Goal: Task Accomplishment & Management: Use online tool/utility

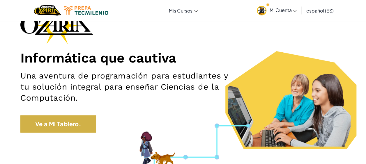
scroll to position [45, 0]
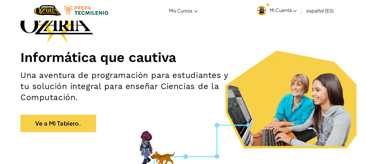
click at [280, 12] on span "Mi Cuenta" at bounding box center [282, 10] width 27 height 6
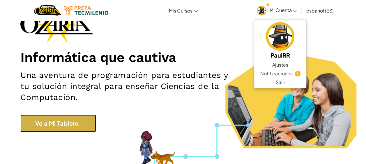
click at [84, 125] on link "Ve a Mi Tablero." at bounding box center [58, 123] width 76 height 17
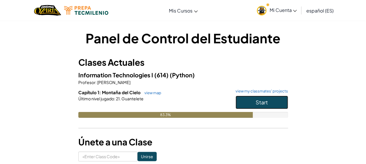
click at [244, 97] on button "Start" at bounding box center [261, 102] width 52 height 13
click at [244, 90] on link "view my classmates' projects" at bounding box center [259, 91] width 55 height 4
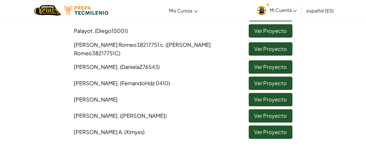
scroll to position [320, 0]
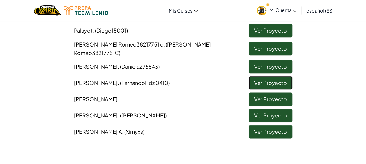
click at [281, 80] on link "Ver Proyecto" at bounding box center [270, 82] width 44 height 13
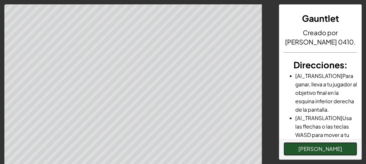
click at [314, 150] on button "[PERSON_NAME]" at bounding box center [319, 148] width 73 height 13
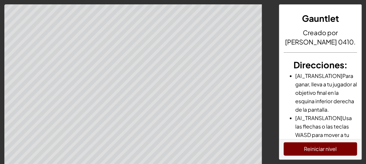
scroll to position [88, 0]
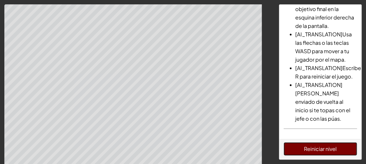
click at [305, 150] on button "Reiniciar nivel" at bounding box center [319, 148] width 73 height 13
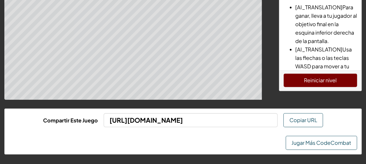
scroll to position [0, 0]
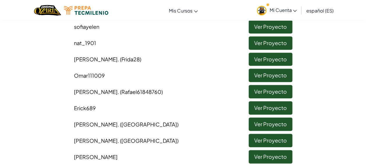
scroll to position [163, 0]
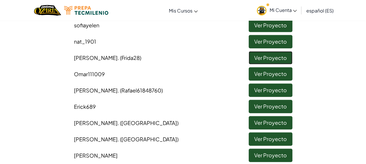
click at [261, 60] on link "Ver Proyecto" at bounding box center [270, 57] width 44 height 13
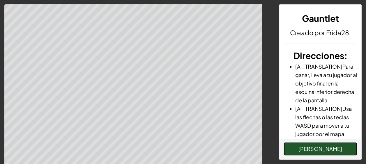
click at [294, 152] on button "[PERSON_NAME]" at bounding box center [319, 148] width 73 height 13
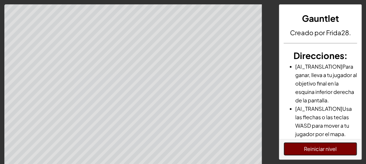
click at [317, 145] on button "Reiniciar nivel" at bounding box center [319, 148] width 73 height 13
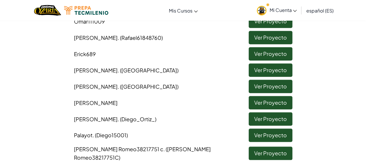
scroll to position [216, 0]
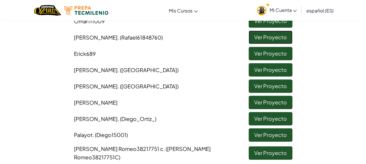
click at [282, 40] on link "Ver Proyecto" at bounding box center [270, 37] width 44 height 13
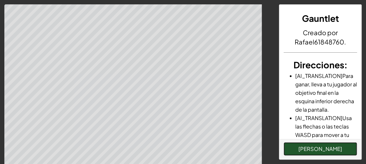
click at [324, 150] on button "[PERSON_NAME]" at bounding box center [319, 148] width 73 height 13
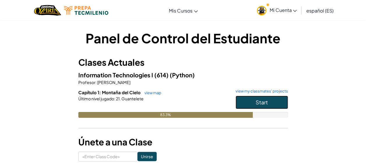
click at [264, 104] on span "Start" at bounding box center [261, 102] width 12 height 7
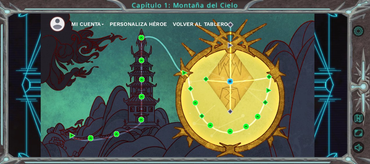
click at [228, 79] on img at bounding box center [230, 82] width 6 height 6
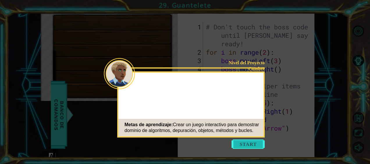
click at [259, 147] on button "Start" at bounding box center [248, 144] width 33 height 9
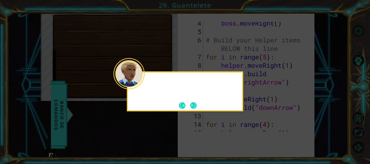
scroll to position [93, 0]
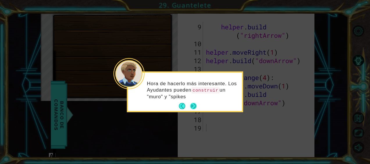
click at [192, 105] on button "Next" at bounding box center [193, 106] width 7 height 7
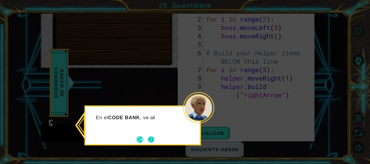
click at [153, 138] on button "Next" at bounding box center [151, 139] width 11 height 11
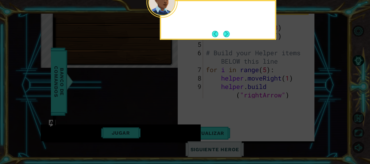
scroll to position [0, 0]
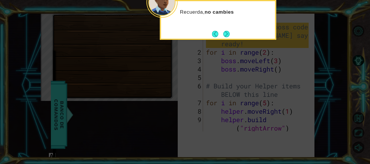
click at [227, 41] on icon at bounding box center [185, 82] width 370 height 164
click at [228, 29] on button "Next" at bounding box center [226, 34] width 11 height 11
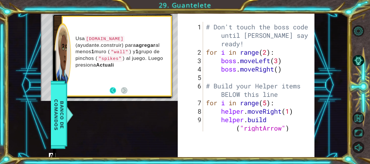
click at [111, 91] on button "Back" at bounding box center [115, 90] width 11 height 6
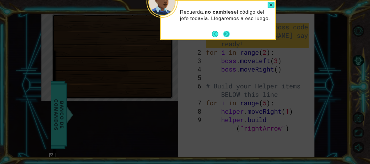
click at [227, 34] on button "Next" at bounding box center [226, 33] width 9 height 9
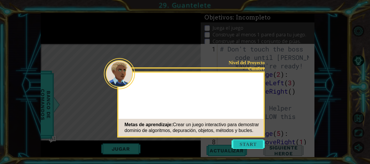
click at [237, 141] on button "Start" at bounding box center [248, 144] width 33 height 9
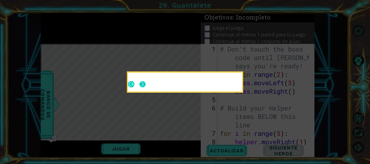
click at [146, 84] on button "Next" at bounding box center [142, 84] width 6 height 6
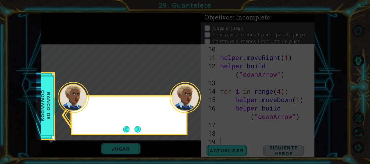
scroll to position [118, 0]
click at [140, 129] on button "Next" at bounding box center [137, 129] width 6 height 6
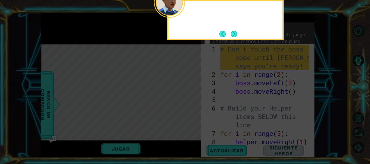
scroll to position [0, 0]
click at [231, 34] on button "Next" at bounding box center [234, 34] width 6 height 6
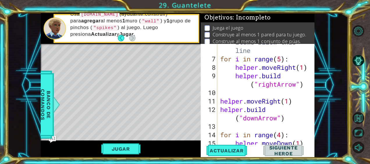
scroll to position [75, 0]
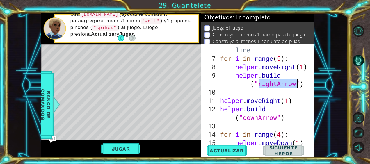
drag, startPoint x: 259, startPoint y: 82, endPoint x: 295, endPoint y: 86, distance: 36.9
click at [295, 86] on div "# Build your Helper items BELOW this line for i in range ( 5 ) : helper . moveR…" at bounding box center [265, 96] width 93 height 135
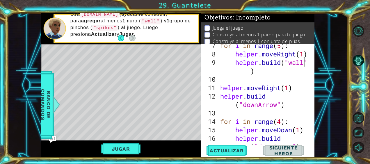
scroll to position [89, 0]
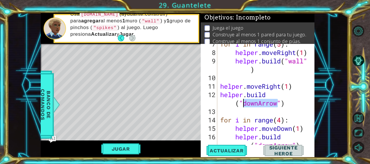
drag, startPoint x: 276, startPoint y: 104, endPoint x: 243, endPoint y: 99, distance: 33.8
click at [243, 99] on div "for i in range ( 5 ) : helper . moveRight ( 1 ) helper . build ( "wall" ) helpe…" at bounding box center [265, 103] width 93 height 127
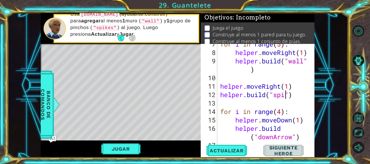
type textarea "helper.build("spike")"
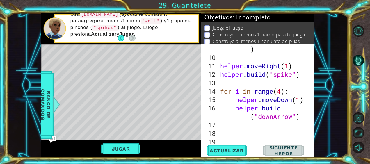
drag, startPoint x: 260, startPoint y: 120, endPoint x: 288, endPoint y: 120, distance: 27.9
click at [288, 120] on div "helper . build ( "wall" ) helper . moveRight ( 1 ) helper . build ( "spike" ) f…" at bounding box center [265, 99] width 93 height 127
drag, startPoint x: 258, startPoint y: 116, endPoint x: 292, endPoint y: 116, distance: 34.0
click at [292, 116] on div "helper . build ( "wall" ) helper . moveRight ( 1 ) helper . build ( "spike" ) f…" at bounding box center [265, 99] width 93 height 127
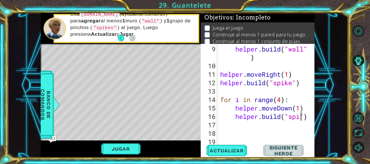
scroll to position [0, 4]
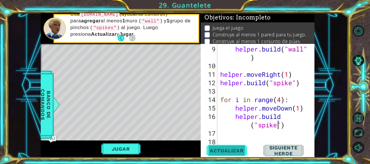
click at [226, 149] on span "Actualizar" at bounding box center [227, 151] width 46 height 6
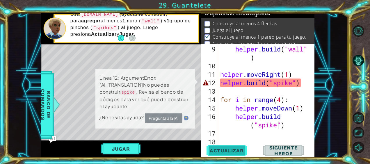
scroll to position [6, 0]
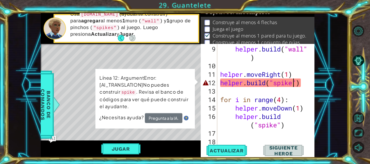
click at [294, 85] on div "helper . build ( "wall" ) helper . moveRight ( 1 ) helper . build ( "spike" ) f…" at bounding box center [265, 108] width 93 height 127
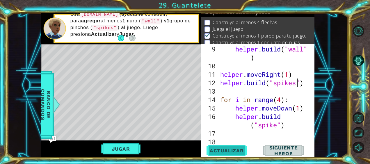
click at [232, 152] on span "Actualizar" at bounding box center [227, 151] width 46 height 6
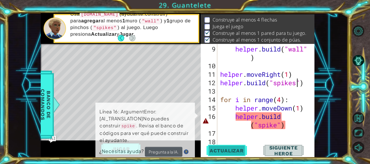
scroll to position [9, 0]
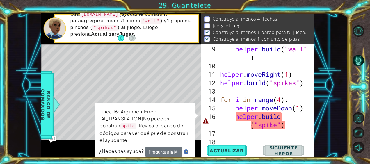
click at [277, 125] on div "helper . build ( "wall" ) helper . moveRight ( 1 ) helper . build ( "spikes" ) …" at bounding box center [265, 108] width 93 height 127
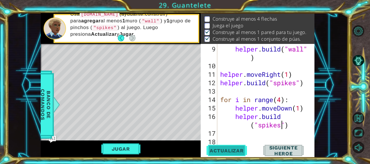
click at [224, 154] on button "Actualizar" at bounding box center [227, 150] width 45 height 11
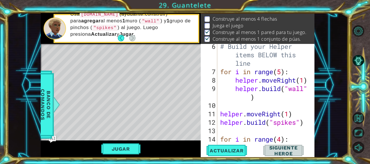
scroll to position [62, 0]
click at [304, 88] on div "# Build your Helper items BELOW this line for i in range ( 5 ) : helper . moveR…" at bounding box center [265, 109] width 93 height 135
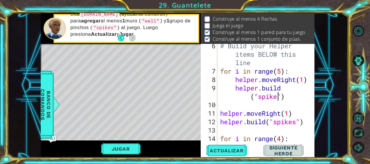
scroll to position [0, 4]
type textarea "helper.build("spikes")"
click at [216, 150] on span "Actualizar" at bounding box center [227, 151] width 46 height 6
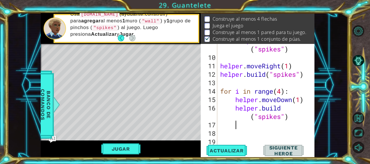
click at [293, 121] on div "helper . build ( "spikes" ) helper . moveRight ( 1 ) helper . build ( "spikes" …" at bounding box center [265, 99] width 93 height 127
click at [286, 114] on div "helper . build ( "spikes" ) helper . moveRight ( 1 ) helper . build ( "spikes" …" at bounding box center [265, 99] width 93 height 127
type textarea "helper.build("spikes")"
click at [289, 115] on div "helper . build ( "spikes" ) helper . moveRight ( 1 ) helper . build ( "spikes" …" at bounding box center [265, 99] width 93 height 127
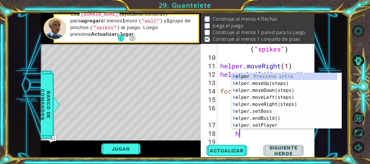
scroll to position [0, 1]
type textarea "h"
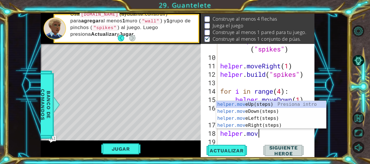
type textarea "helper.move"
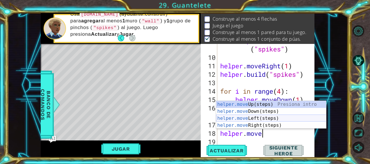
click at [243, 117] on div "helper.move Up(steps) Presiona intro helper.move Down(steps) Presiona intro hel…" at bounding box center [271, 122] width 110 height 42
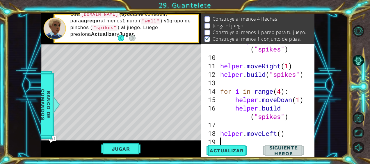
click at [281, 132] on div "helper . build ( "spikes" ) helper . moveRight ( 1 ) helper . build ( "spikes" …" at bounding box center [265, 99] width 93 height 127
type textarea "helper.moveLeft(6)"
click at [294, 136] on div "helper . build ( "spikes" ) helper . moveRight ( 1 ) helper . build ( "spikes" …" at bounding box center [265, 99] width 93 height 127
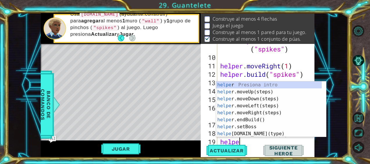
scroll to position [0, 1]
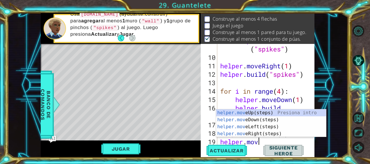
type textarea "helper.move"
click at [271, 110] on div "helper.move Up(steps) Presiona intro helper.move Down(steps) Presiona intro hel…" at bounding box center [271, 130] width 110 height 42
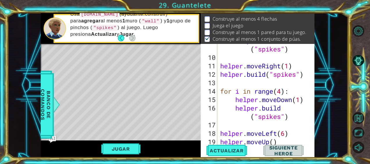
scroll to position [0, 0]
click at [275, 144] on div "helper . build ( "spikes" ) helper . moveRight ( 1 ) helper . build ( "spikes" …" at bounding box center [265, 99] width 93 height 127
type textarea "helper.moveUp(2)"
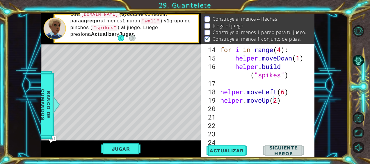
scroll to position [152, 0]
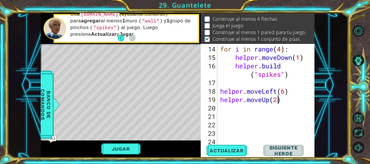
click at [303, 103] on div "for i in range ( 4 ) : helper . moveDown ( 1 ) helper . build ( "spikes" ) help…" at bounding box center [265, 104] width 93 height 118
click at [297, 103] on div "for i in range ( 4 ) : helper . moveDown ( 1 ) helper . build ( "spikes" ) help…" at bounding box center [265, 104] width 93 height 118
click at [292, 101] on div "for i in range ( 4 ) : helper . moveDown ( 1 ) helper . build ( "spikes" ) help…" at bounding box center [265, 104] width 93 height 118
type textarea "helper.moveUp(2)"
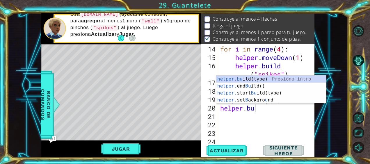
scroll to position [0, 1]
click at [270, 80] on div "helper.bu ild(type) Presiona intro helper. end Bu ild() Presiona intro helper. …" at bounding box center [271, 97] width 110 height 42
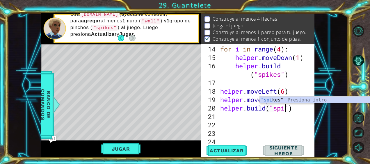
scroll to position [0, 3]
click at [304, 109] on div "for i in range ( 4 ) : helper . moveDown ( 1 ) helper . build ( "spikes" ) help…" at bounding box center [265, 104] width 93 height 118
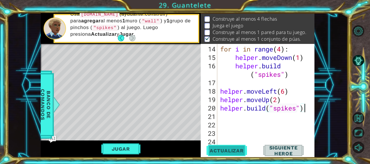
click at [228, 146] on button "Actualizar" at bounding box center [227, 150] width 45 height 11
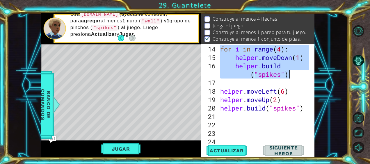
drag, startPoint x: 220, startPoint y: 50, endPoint x: 297, endPoint y: 76, distance: 81.1
click at [297, 76] on div "for i in range ( 4 ) : helper . moveDown ( 1 ) helper . build ( "spikes" ) help…" at bounding box center [265, 104] width 93 height 118
click at [305, 111] on div "for i in range ( 4 ) : helper . moveDown ( 1 ) helper . build ( "spikes" ) help…" at bounding box center [265, 104] width 93 height 118
type textarea "helper.build("spikes")"
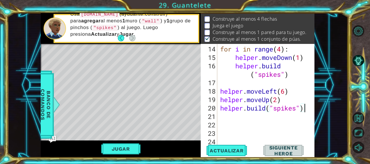
scroll to position [0, 0]
paste textarea "helper.build("spikes")"
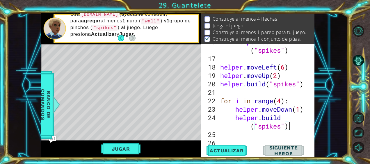
scroll to position [176, 0]
click at [293, 111] on div "helper . build ( "spikes" ) helper . moveLeft ( 6 ) helper . moveUp ( 2 ) helpe…" at bounding box center [265, 100] width 93 height 127
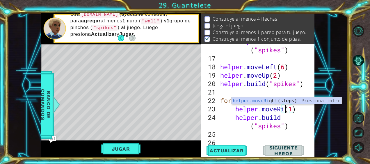
scroll to position [0, 3]
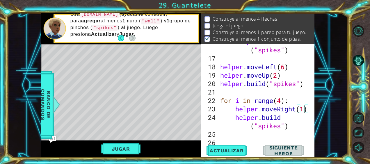
click at [305, 109] on div "helper . build ( "spikes" ) helper . moveLeft ( 6 ) helper . moveUp ( 2 ) helpe…" at bounding box center [265, 100] width 93 height 127
click at [234, 150] on span "Actualizar" at bounding box center [227, 151] width 46 height 6
click at [233, 153] on span "Actualizar" at bounding box center [227, 151] width 46 height 6
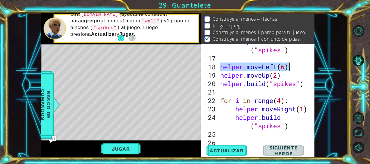
drag, startPoint x: 221, startPoint y: 67, endPoint x: 289, endPoint y: 69, distance: 68.4
click at [289, 69] on div "helper . build ( "spikes" ) helper . moveLeft ( 6 ) helper . moveUp ( 2 ) helpe…" at bounding box center [265, 100] width 93 height 127
click at [296, 124] on div "helper . build ( "spikes" ) helper . moveLeft ( 6 ) helper . moveUp ( 2 ) helpe…" at bounding box center [265, 100] width 93 height 127
type textarea "helper.build("spikes")"
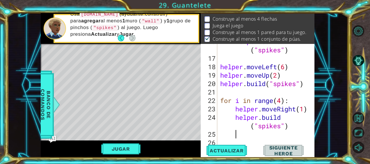
scroll to position [0, 0]
type textarea "v"
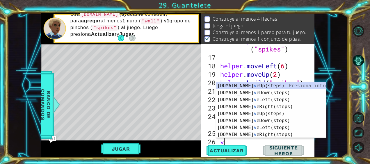
scroll to position [177, 0]
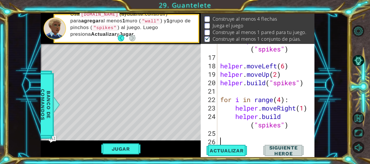
paste textarea "helper.moveLeft(6)"
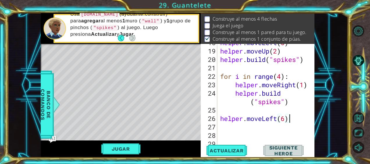
scroll to position [203, 0]
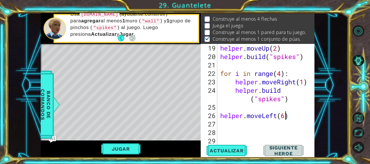
click at [286, 118] on div "helper . moveUp ( 2 ) helper . build ( "spikes" ) for i in range ( 4 ) : helper…" at bounding box center [265, 103] width 93 height 118
type textarea "helper.moveLeft(4)"
click at [290, 118] on div "helper . moveUp ( 2 ) helper . build ( "spikes" ) for i in range ( 4 ) : helper…" at bounding box center [265, 103] width 93 height 118
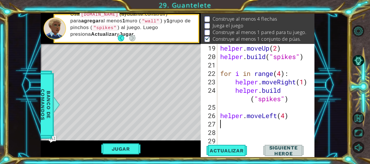
paste textarea "helper.moveLeft(6)"
click at [276, 124] on div "helper . moveUp ( 2 ) helper . build ( "spikes" ) for i in range ( 4 ) : helper…" at bounding box center [265, 103] width 93 height 118
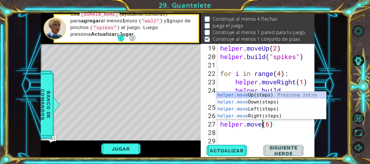
scroll to position [0, 2]
click at [264, 101] on div "helper.move Up(steps) Presiona intro helper.move Down(steps) Presiona intro hel…" at bounding box center [271, 113] width 110 height 42
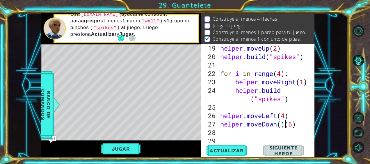
click at [296, 125] on div "helper . moveUp ( 2 ) helper . build ( "spikes" ) for i in range ( 4 ) : helper…" at bounding box center [265, 103] width 93 height 118
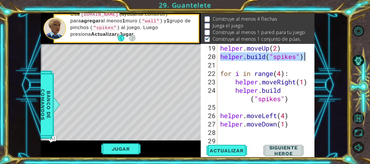
drag, startPoint x: 221, startPoint y: 58, endPoint x: 314, endPoint y: 55, distance: 93.4
click at [314, 55] on div "1 ההההההההההההההההההההההההההההההההההההההההההההההההההההההההההההההההההההההההההההה…" at bounding box center [177, 85] width 340 height 144
click at [296, 125] on div "helper . moveUp ( 2 ) helper . build ( "spikes" ) for i in range ( 4 ) : helper…" at bounding box center [265, 103] width 93 height 118
type textarea "helper.moveDown(1)"
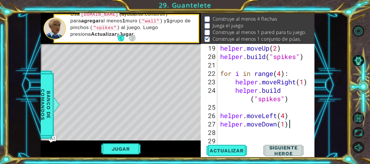
scroll to position [0, 0]
paste textarea "helper.build("spikes")"
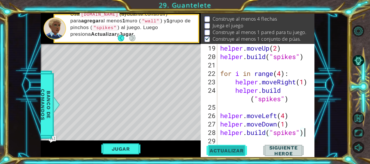
click at [235, 149] on span "Actualizar" at bounding box center [227, 151] width 46 height 6
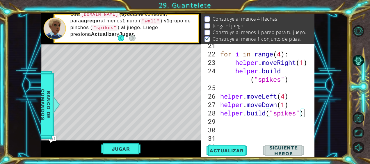
scroll to position [223, 0]
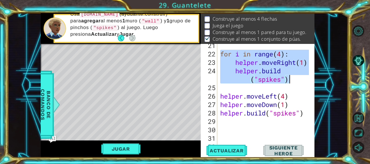
drag, startPoint x: 220, startPoint y: 54, endPoint x: 305, endPoint y: 84, distance: 90.3
click at [305, 84] on div "for i in range ( 4 ) : helper . moveRight ( 1 ) helper . build ( "spikes" ) hel…" at bounding box center [265, 100] width 93 height 118
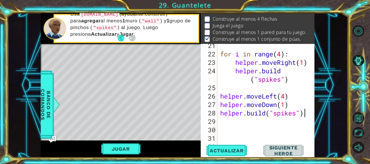
click at [305, 115] on div "for i in range ( 4 ) : helper . moveRight ( 1 ) helper . build ( "spikes" ) hel…" at bounding box center [265, 100] width 93 height 118
type textarea "helper.build("spikes")"
paste textarea "for i in range(4):"
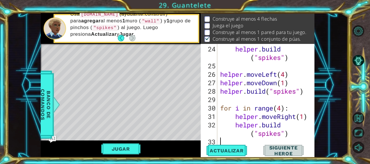
scroll to position [245, 0]
click at [282, 110] on div "helper . build ( "spikes" ) helper . moveLeft ( 4 ) helper . moveDown ( 1 ) hel…" at bounding box center [265, 108] width 93 height 127
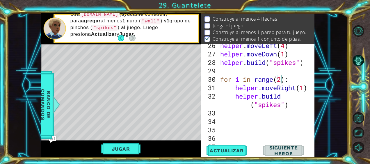
scroll to position [273, 0]
click at [305, 88] on div "helper . moveLeft ( 4 ) helper . moveDown ( 1 ) helper . build ( "spikes" ) for…" at bounding box center [265, 100] width 93 height 118
click at [297, 88] on div "helper . moveLeft ( 4 ) helper . moveDown ( 1 ) helper . build ( "spikes" ) for…" at bounding box center [265, 100] width 93 height 118
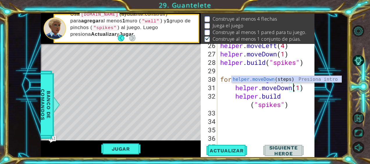
scroll to position [0, 3]
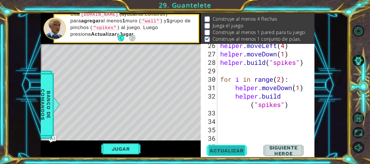
click at [239, 150] on span "Actualizar" at bounding box center [227, 151] width 46 height 6
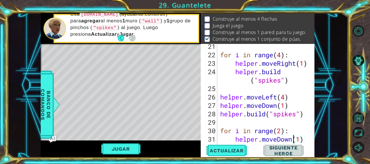
scroll to position [217, 0]
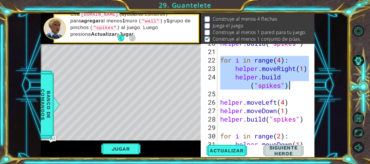
drag, startPoint x: 221, startPoint y: 59, endPoint x: 292, endPoint y: 85, distance: 75.5
click at [292, 85] on div "helper . build ( "spikes" ) for i in range ( 4 ) : helper . moveRight ( 1 ) hel…" at bounding box center [265, 98] width 93 height 118
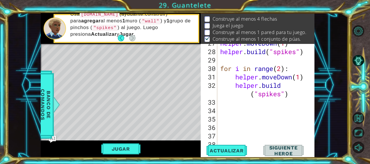
scroll to position [284, 0]
click at [292, 91] on div "helper . moveDown ( 1 ) helper . build ( "spikes" ) for i in range ( 2 ) : help…" at bounding box center [265, 98] width 93 height 118
type textarea "helper.build("spikes")"
paste textarea "helper.build("spikes")"
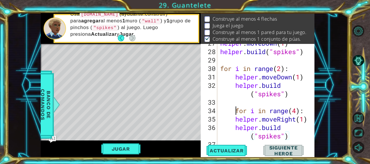
click at [235, 112] on div "helper . moveDown ( 1 ) helper . build ( "spikes" ) for i in range ( 2 ) : help…" at bounding box center [265, 98] width 93 height 118
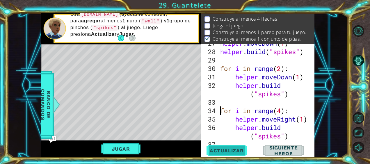
click at [227, 148] on span "Actualizar" at bounding box center [227, 151] width 46 height 6
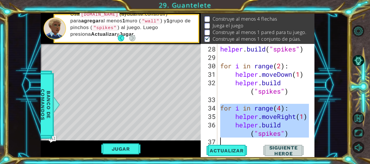
scroll to position [287, 0]
drag, startPoint x: 221, startPoint y: 112, endPoint x: 309, endPoint y: 135, distance: 90.9
click at [309, 135] on div "for i in range(4): 28 29 30 31 32 33 34 35 36 37 38 helper . build ( "spikes" )…" at bounding box center [257, 94] width 113 height 101
type textarea "helper.moveRight(1) helper.build("spikes")"
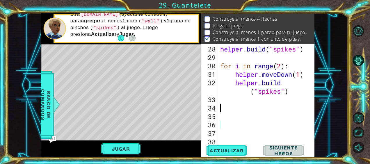
scroll to position [0, 0]
click at [225, 157] on div "28 29 30 31 32 33 34 35 36 37 38 39 helper . build ( "spikes" ) for i in range …" at bounding box center [258, 101] width 114 height 114
click at [225, 155] on button "Actualizar" at bounding box center [227, 150] width 45 height 11
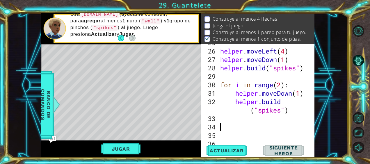
scroll to position [267, 0]
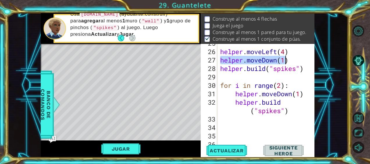
drag, startPoint x: 221, startPoint y: 61, endPoint x: 296, endPoint y: 58, distance: 75.7
click at [296, 58] on div "helper . moveLeft ( 4 ) helper . moveDown ( 1 ) helper . build ( "spikes" ) for…" at bounding box center [265, 98] width 93 height 118
type textarea "helper.moveDown(1)"
click at [299, 121] on div "helper . moveLeft ( 4 ) helper . moveDown ( 1 ) helper . build ( "spikes" ) for…" at bounding box center [265, 98] width 93 height 118
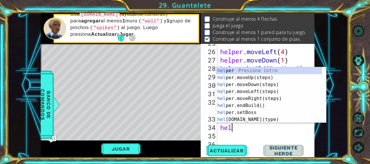
scroll to position [0, 0]
type textarea "helper"
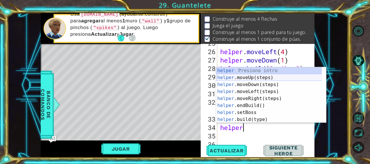
click at [279, 80] on div "helper Presiona intro helper .moveUp(steps) Presiona intro helper .moveDown(ste…" at bounding box center [269, 102] width 106 height 70
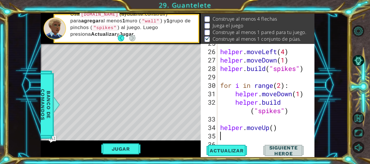
click at [275, 128] on div "helper . moveLeft ( 4 ) helper . moveDown ( 1 ) helper . build ( "spikes" ) for…" at bounding box center [265, 98] width 93 height 118
click at [284, 130] on div "helper . moveLeft ( 4 ) helper . moveDown ( 1 ) helper . build ( "spikes" ) for…" at bounding box center [265, 98] width 93 height 118
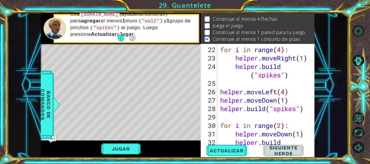
scroll to position [226, 0]
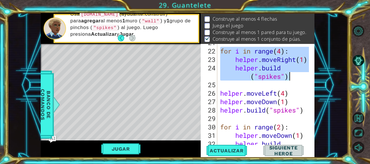
drag, startPoint x: 220, startPoint y: 48, endPoint x: 307, endPoint y: 76, distance: 91.5
click at [307, 76] on div "for i in range ( 4 ) : helper . moveRight ( 1 ) helper . build ( "spikes" ) hel…" at bounding box center [265, 101] width 93 height 127
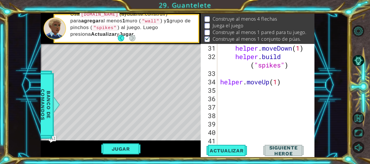
scroll to position [317, 0]
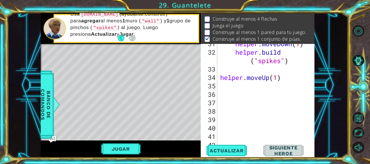
click at [298, 78] on div "helper . moveDown ( 1 ) helper . build ( "spikes" ) helper . moveUp ( 1 )" at bounding box center [265, 99] width 93 height 118
type textarea "helper.moveUp(1)"
paste textarea "helper.build("spikes")"
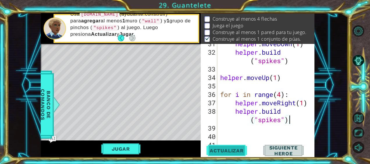
click at [219, 148] on span "Actualizar" at bounding box center [227, 151] width 46 height 6
click at [287, 77] on div "helper . moveDown ( 1 ) helper . build ( "spikes" ) helper . moveUp ( 1 ) for i…" at bounding box center [265, 99] width 93 height 118
click at [297, 103] on div "helper . moveDown ( 1 ) helper . build ( "spikes" ) helper . moveUp ( 1 ) for i…" at bounding box center [265, 99] width 93 height 118
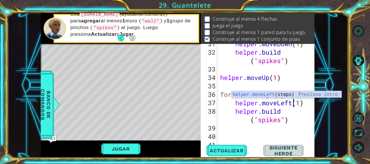
scroll to position [0, 3]
click at [287, 80] on div "helper . moveDown ( 1 ) helper . build ( "spikes" ) helper . moveUp ( 1 ) for i…" at bounding box center [265, 99] width 93 height 118
type textarea "helper.moveUp(1)"
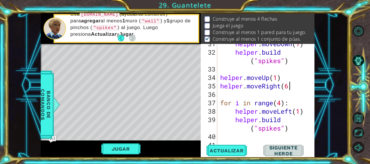
scroll to position [0, 3]
click at [225, 154] on button "Actualizar" at bounding box center [227, 150] width 45 height 11
click at [135, 148] on button "Jugar" at bounding box center [120, 148] width 39 height 11
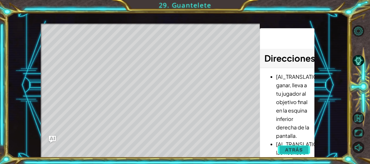
click at [286, 148] on span "Atrás" at bounding box center [294, 150] width 18 height 6
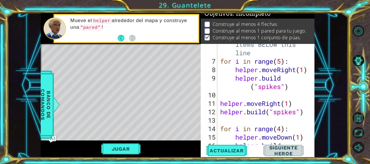
scroll to position [72, 0]
click at [281, 62] on div "# Build your Helper items BELOW this line for i in range ( 5 ) : helper . moveR…" at bounding box center [265, 103] width 93 height 143
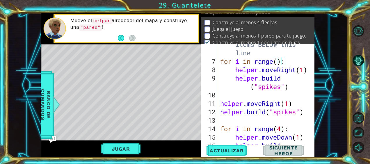
type textarea "for i in range(4):"
click at [224, 62] on div "# Build your Helper items BELOW this line for i in range ( 4 ) : helper . moveR…" at bounding box center [265, 103] width 93 height 143
click at [225, 62] on div "# Build your Helper items BELOW this line for i in range ( 4 ) : helper . moveR…" at bounding box center [265, 103] width 93 height 143
click at [221, 61] on div "# Build your Helper items BELOW this line for i in range ( 4 ) : helper . moveR…" at bounding box center [265, 103] width 93 height 143
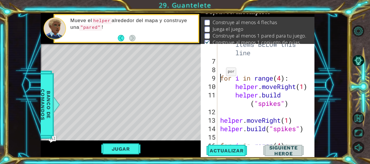
click at [221, 61] on div "# Build your Helper items BELOW this line for i in range ( 4 ) : helper . moveR…" at bounding box center [265, 99] width 93 height 135
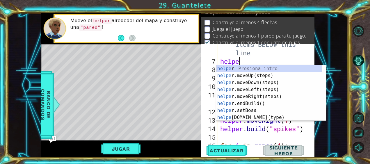
scroll to position [0, 1]
type textarea "helper."
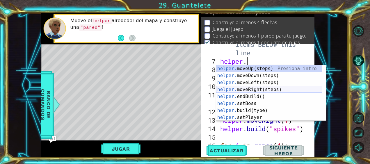
click at [246, 90] on div "helper. moveUp(steps) Presiona intro helper. moveDown(steps) Presiona intro hel…" at bounding box center [269, 100] width 106 height 70
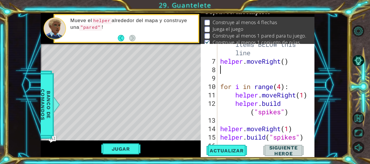
scroll to position [0, 0]
click at [284, 62] on div "# Build your Helper items BELOW this line helper . moveRight ( ) for i in range…" at bounding box center [265, 99] width 93 height 135
type textarea "helper.moveRight(1)"
click at [291, 72] on div "# Build your Helper items BELOW this line helper . moveRight ( 1 ) for i in ran…" at bounding box center [265, 99] width 93 height 135
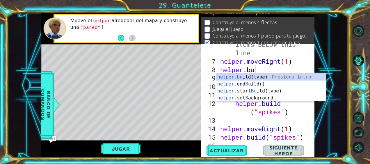
scroll to position [0, 1]
click at [281, 77] on div "helper.bu ild(type) Presiona intro helper. end Bu ild() Presiona intro helper. …" at bounding box center [271, 95] width 110 height 42
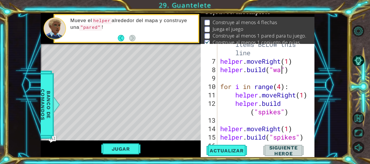
type textarea "helper.build("wall")"
click at [300, 74] on div "# Build your Helper items BELOW this line helper . moveRight ( 1 ) helper . bui…" at bounding box center [265, 99] width 93 height 135
click at [207, 146] on button "Actualizar" at bounding box center [227, 150] width 45 height 11
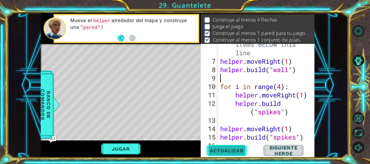
scroll to position [9, 0]
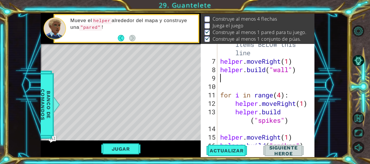
drag, startPoint x: 294, startPoint y: 77, endPoint x: 236, endPoint y: 78, distance: 57.9
click at [236, 78] on div "# Build your Helper items BELOW this line helper . moveRight ( 1 ) helper . bui…" at bounding box center [265, 99] width 93 height 135
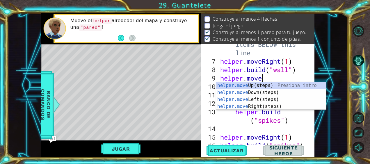
scroll to position [0, 2]
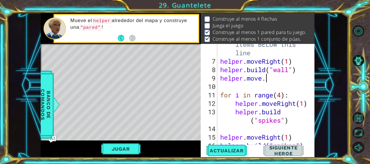
type textarea "helper.move"
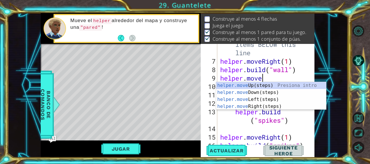
scroll to position [0, 1]
click at [250, 93] on div "helper.move Up(steps) Presiona intro helper.move Down(steps) Presiona intro hel…" at bounding box center [271, 103] width 110 height 42
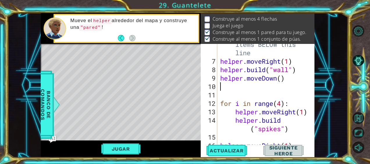
scroll to position [0, 0]
click at [282, 78] on div "# Build your Helper items BELOW this line helper . moveRight ( 1 ) helper . bui…" at bounding box center [265, 99] width 93 height 135
type textarea "helper.moveDown(1)"
click at [293, 88] on div "# Build your Helper items BELOW this line helper . moveRight ( 1 ) helper . bui…" at bounding box center [265, 99] width 93 height 135
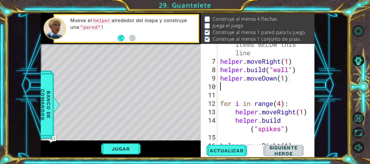
scroll to position [0, 0]
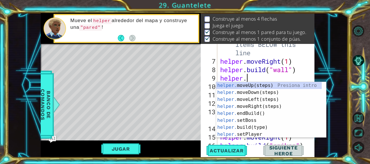
type textarea "h"
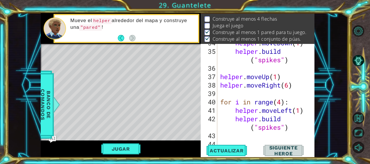
scroll to position [397, 0]
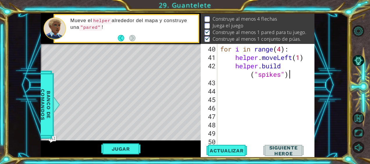
click at [293, 75] on div "for i in range ( 4 ) : helper . moveLeft ( 1 ) helper . build ( "spikes" )" at bounding box center [265, 104] width 93 height 118
type textarea "helper.build("spikes")"
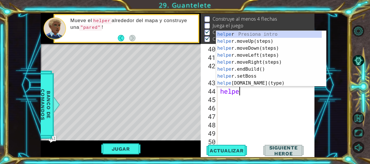
scroll to position [0, 1]
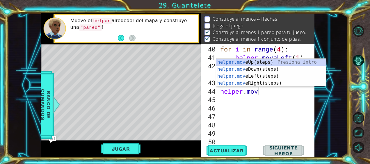
type textarea "helper.move"
click at [262, 72] on div "helper.move Up(steps) Presiona intro helper.move Down(steps) Presiona intro hel…" at bounding box center [271, 80] width 110 height 42
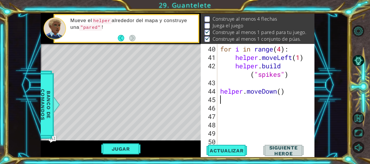
click at [282, 93] on div "for i in range ( 4 ) : helper . moveLeft ( 1 ) helper . build ( "spikes" ) help…" at bounding box center [265, 104] width 93 height 118
type textarea "helper.moveDown(1)"
click at [290, 96] on div "for i in range ( 4 ) : helper . moveLeft ( 1 ) helper . build ( "spikes" ) help…" at bounding box center [265, 104] width 93 height 118
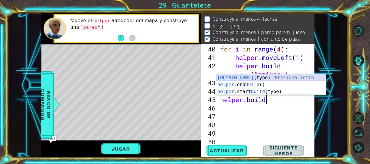
click at [269, 77] on div "helper.build (type) Presiona intro helper. end Build () Presiona intro helper. …" at bounding box center [271, 91] width 110 height 35
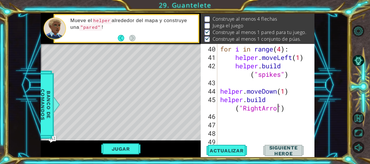
scroll to position [0, 4]
click at [293, 111] on div "for i in range ( 4 ) : helper . moveLeft ( 1 ) helper . build ( "spikes" ) help…" at bounding box center [265, 104] width 93 height 118
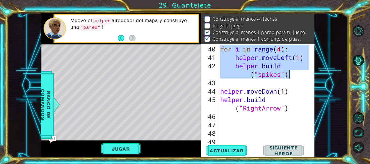
drag, startPoint x: 219, startPoint y: 49, endPoint x: 290, endPoint y: 75, distance: 74.9
click at [290, 75] on div "for i in range ( 4 ) : helper . moveLeft ( 1 ) helper . build ( "spikes" ) help…" at bounding box center [265, 104] width 93 height 118
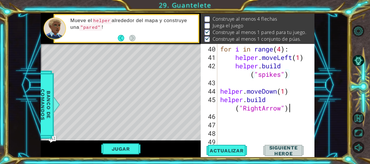
click at [294, 109] on div "for i in range ( 4 ) : helper . moveLeft ( 1 ) helper . build ( "spikes" ) help…" at bounding box center [265, 104] width 93 height 118
type textarea "helper.build("RightArrow")"
paste textarea "helper.build("spikes")"
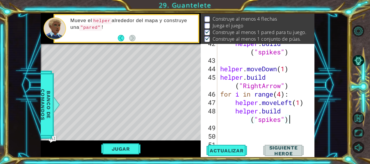
scroll to position [419, 0]
click at [282, 93] on div "helper . build ( "spikes" ) helper . moveDown ( 1 ) helper . build ( "RightArro…" at bounding box center [265, 102] width 93 height 127
click at [292, 103] on div "helper . build ( "spikes" ) helper . moveDown ( 1 ) helper . build ( "RightArro…" at bounding box center [265, 102] width 93 height 127
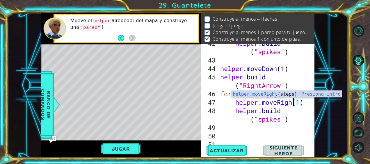
scroll to position [0, 3]
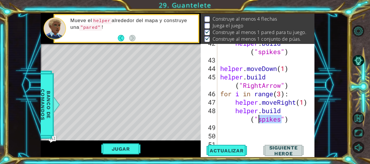
drag, startPoint x: 281, startPoint y: 118, endPoint x: 260, endPoint y: 117, distance: 21.3
click at [260, 117] on div "helper . build ( "spikes" ) helper . moveDown ( 1 ) helper . build ( "RightArro…" at bounding box center [265, 102] width 93 height 127
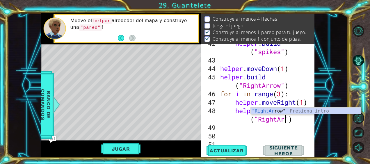
scroll to position [0, 5]
click at [229, 149] on span "Actualizar" at bounding box center [227, 151] width 46 height 6
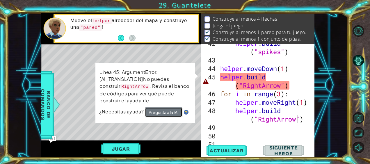
click at [168, 113] on button "Pregunta a la IA." at bounding box center [164, 112] width 38 height 10
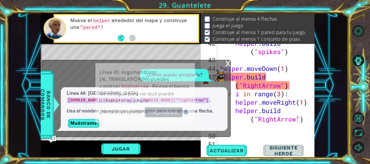
click at [226, 63] on div "x" at bounding box center [227, 63] width 5 height 6
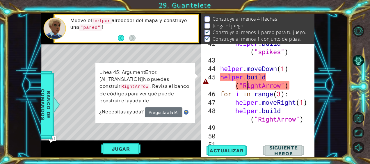
click at [246, 84] on div "helper . build ( "spikes" ) helper . moveDown ( 1 ) helper . build ( "RightArro…" at bounding box center [265, 102] width 93 height 127
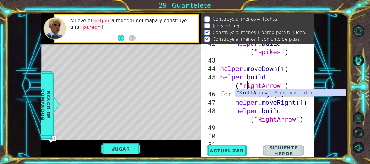
scroll to position [0, 3]
click at [223, 149] on span "Actualizar" at bounding box center [227, 151] width 46 height 6
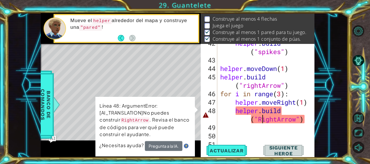
click at [261, 119] on div "helper . build ( "spikes" ) helper . moveDown ( 1 ) helper . build ( "rightArro…" at bounding box center [265, 102] width 93 height 127
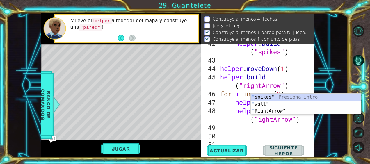
scroll to position [0, 3]
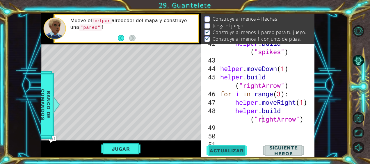
click at [231, 154] on button "Actualizar" at bounding box center [227, 150] width 45 height 11
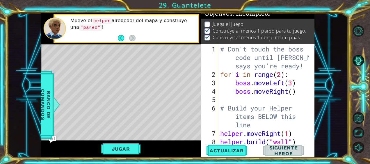
scroll to position [0, 0]
click at [294, 93] on div "# Don't touch the boss code until Vega says you're ready! for i in range ( 2 ) …" at bounding box center [265, 112] width 93 height 135
click at [121, 145] on button "Jugar" at bounding box center [120, 148] width 39 height 11
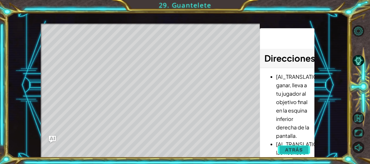
click at [294, 152] on span "Atrás" at bounding box center [294, 150] width 18 height 6
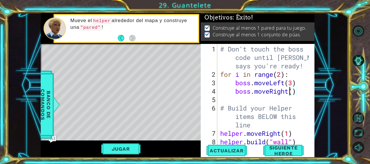
click at [288, 92] on div "# Don't touch the boss code until Vega says you're ready! for i in range ( 2 ) …" at bounding box center [265, 112] width 93 height 135
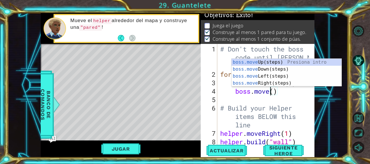
scroll to position [0, 2]
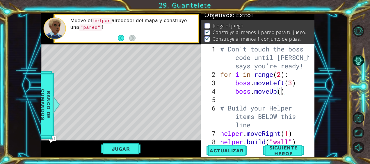
click at [282, 93] on div "# Don't touch the boss code until Vega says you're ready! for i in range ( 2 ) …" at bounding box center [265, 112] width 93 height 135
click at [232, 152] on span "Actualizar" at bounding box center [227, 151] width 46 height 6
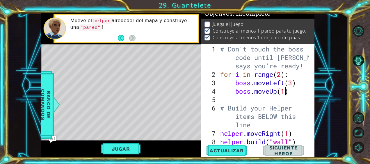
scroll to position [0, 0]
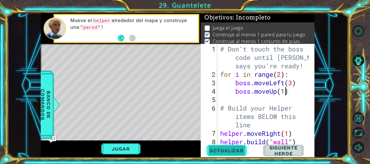
click at [211, 153] on span "Actualizar" at bounding box center [227, 151] width 46 height 6
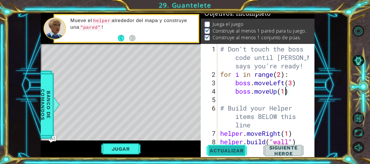
scroll to position [6, 0]
click at [132, 151] on button "Jugar" at bounding box center [120, 148] width 39 height 11
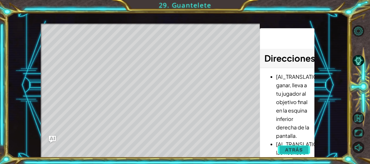
click at [294, 147] on span "Atrás" at bounding box center [294, 150] width 18 height 6
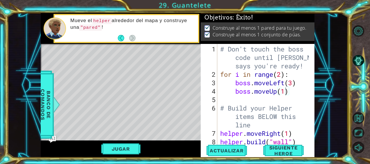
type textarea "boss.moveLeft(3)"
click at [302, 83] on div "# Don't touch the boss code until Vega says you're ready! for i in range ( 2 ) …" at bounding box center [265, 112] width 93 height 135
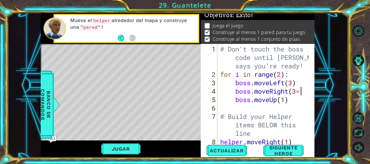
scroll to position [0, 3]
click at [132, 148] on button "Jugar" at bounding box center [120, 148] width 39 height 11
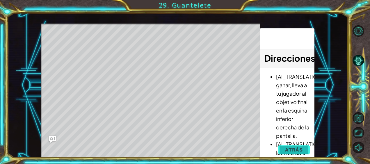
click at [289, 151] on span "Atrás" at bounding box center [294, 150] width 18 height 6
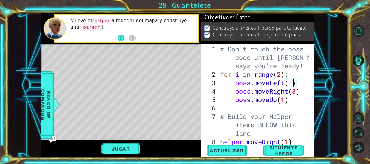
click at [293, 86] on div "# Don't touch the boss code until Vega says you're ready! for i in range ( 2 ) …" at bounding box center [265, 112] width 93 height 135
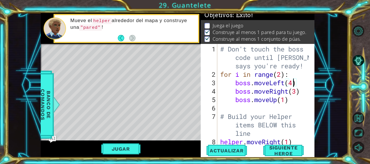
click at [296, 93] on div "# Don't touch the boss code until Vega says you're ready! for i in range ( 2 ) …" at bounding box center [265, 112] width 93 height 135
click at [280, 74] on div "# Don't touch the boss code until Vega says you're ready! for i in range ( 2 ) …" at bounding box center [265, 112] width 93 height 135
click at [225, 150] on span "Actualizar" at bounding box center [227, 151] width 46 height 6
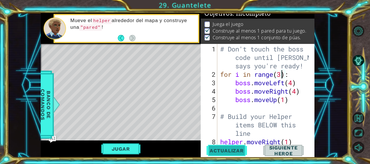
scroll to position [6, 0]
click at [117, 148] on button "Jugar" at bounding box center [120, 148] width 39 height 11
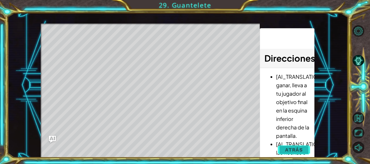
click at [283, 150] on button "Atrás" at bounding box center [294, 150] width 32 height 12
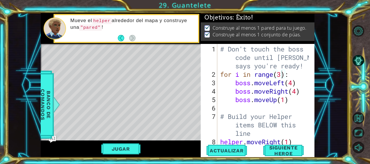
scroll to position [4, 0]
click at [283, 78] on div "# Don't touch the boss code until Vega says you're ready! for i in range ( 3 ) …" at bounding box center [265, 112] width 93 height 135
click at [282, 76] on div "# Don't touch the boss code until Vega says you're ready! for i in range ( 3 ) …" at bounding box center [265, 112] width 93 height 135
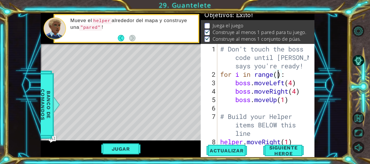
scroll to position [0, 3]
click at [138, 148] on button "Jugar" at bounding box center [120, 148] width 39 height 11
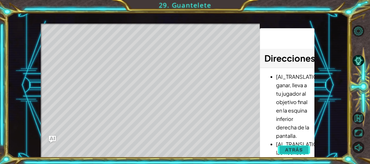
click at [297, 147] on span "Atrás" at bounding box center [294, 150] width 18 height 6
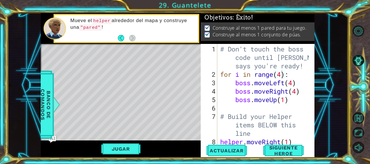
click at [296, 101] on div "# Don't touch the boss code until Vega says you're ready! for i in range ( 4 ) …" at bounding box center [265, 112] width 93 height 135
click at [281, 74] on div "# Don't touch the boss code until Vega says you're ready! for i in range ( 4 ) …" at bounding box center [265, 112] width 93 height 135
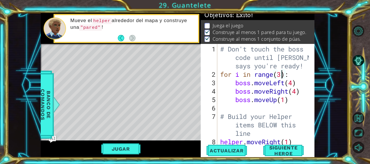
click at [284, 98] on div "# Don't touch the boss code until Vega says you're ready! for i in range ( 3 ) …" at bounding box center [265, 112] width 93 height 135
click at [126, 147] on button "Jugar" at bounding box center [120, 148] width 39 height 11
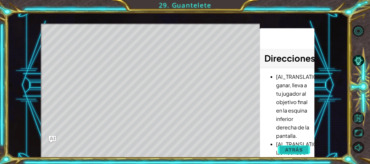
click at [287, 150] on span "Atrás" at bounding box center [294, 150] width 18 height 6
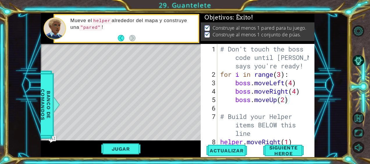
type textarea "for i in range(3):"
click at [293, 74] on div "# Don't touch the boss code until Vega says you're ready! for i in range ( 3 ) …" at bounding box center [265, 112] width 93 height 135
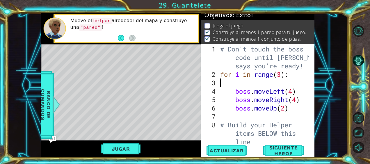
scroll to position [0, 0]
type textarea "for i in range(3):"
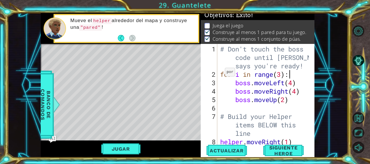
click at [220, 74] on div "# Don't touch the boss code until Vega says you're ready! for i in range ( 3 ) …" at bounding box center [265, 112] width 93 height 135
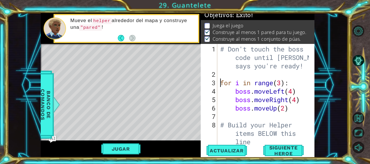
click at [245, 73] on div "# Don't touch the boss code until Vega says you're ready! for i in range ( 3 ) …" at bounding box center [265, 112] width 93 height 135
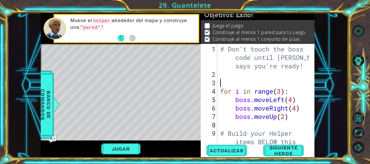
click at [245, 73] on div "# Don't touch the boss code until Vega says you're ready! for i in range ( 3 ) …" at bounding box center [265, 121] width 93 height 152
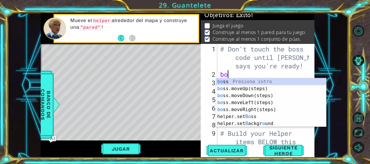
type textarea "boss"
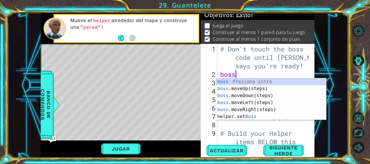
scroll to position [0, 0]
click at [256, 102] on div "boss Presiona intro boss .moveUp(steps) Presiona intro boss .moveDown(steps) Pr…" at bounding box center [271, 106] width 110 height 56
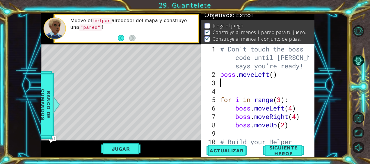
scroll to position [0, 0]
click at [274, 75] on div "# Don't touch the boss code until Vega says you're ready! boss . moveLeft ( ) f…" at bounding box center [265, 121] width 93 height 152
type textarea "boss.moveLeft(4)"
click at [110, 149] on button "Jugar" at bounding box center [120, 148] width 39 height 11
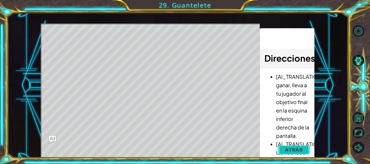
click at [288, 148] on span "Atrás" at bounding box center [294, 150] width 18 height 6
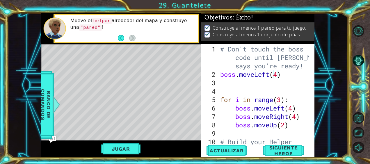
scroll to position [0, 0]
click at [297, 83] on div "# Don't touch the boss code until Vega says you're ready! boss . moveLeft ( 4 )…" at bounding box center [265, 121] width 93 height 152
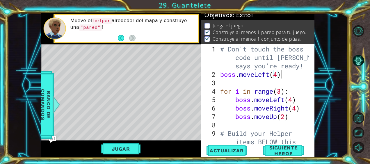
click at [284, 101] on div "# Don't touch the boss code until Vega says you're ready! boss . moveLeft ( 4 )…" at bounding box center [265, 121] width 93 height 152
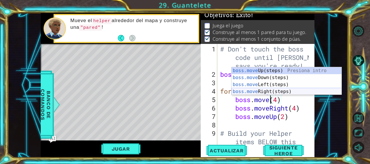
click at [280, 90] on div "boss.move Up(steps) Presiona intro boss.move Down(steps) Presiona intro boss.mo…" at bounding box center [287, 88] width 110 height 42
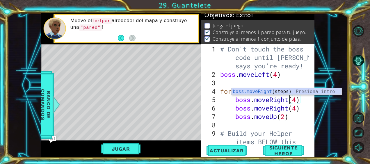
click at [289, 106] on div "# Don't touch the boss code until Vega says you're ready! boss . moveLeft ( 4 )…" at bounding box center [265, 121] width 93 height 152
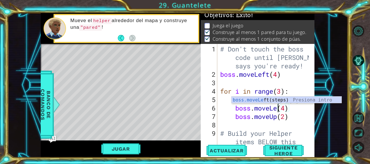
scroll to position [0, 3]
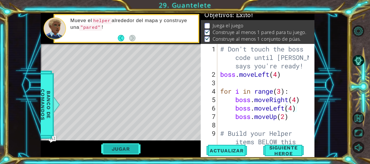
click at [132, 146] on button "Jugar" at bounding box center [120, 148] width 39 height 11
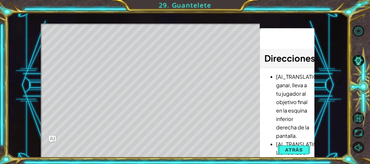
drag, startPoint x: 279, startPoint y: 150, endPoint x: 213, endPoint y: 131, distance: 68.7
click at [213, 131] on div "Level Map" at bounding box center [175, 109] width 269 height 171
click at [285, 150] on span "Atrás" at bounding box center [294, 150] width 18 height 6
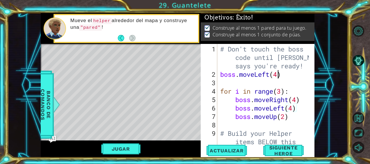
click at [278, 76] on div "# Don't touch the boss code until Vega says you're ready! boss . moveLeft ( 4 )…" at bounding box center [265, 121] width 93 height 152
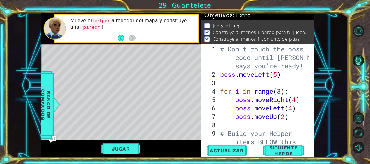
click at [291, 92] on div "# Don't touch the boss code until Vega says you're ready! boss . moveLeft ( 5 )…" at bounding box center [265, 121] width 93 height 152
drag, startPoint x: 237, startPoint y: 115, endPoint x: 292, endPoint y: 118, distance: 55.4
click at [292, 118] on div "# Don't touch the boss code until Vega says you're ready! boss . moveLeft ( 5 )…" at bounding box center [265, 121] width 93 height 152
type textarea "boss.moveUp(2)"
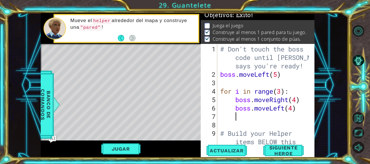
click at [291, 93] on div "# Don't touch the boss code until Vega says you're ready! boss . moveLeft ( 5 )…" at bounding box center [265, 121] width 93 height 152
type textarea "for i in range(3):"
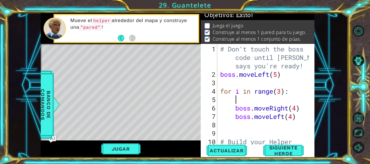
paste textarea "boss.moveUp(2)"
click at [288, 99] on div "# Don't touch the boss code until Vega says you're ready! boss . moveLeft ( 5 )…" at bounding box center [265, 121] width 93 height 152
click at [285, 99] on div "# Don't touch the boss code until Vega says you're ready! boss . moveLeft ( 5 )…" at bounding box center [265, 121] width 93 height 152
click at [297, 106] on div "# Don't touch the boss code until Vega says you're ready! boss . moveLeft ( 5 )…" at bounding box center [265, 121] width 93 height 152
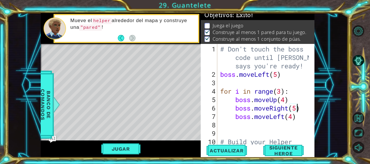
scroll to position [0, 3]
click at [294, 118] on div "# Don't touch the boss code until Vega says you're ready! boss . moveLeft ( 5 )…" at bounding box center [265, 121] width 93 height 152
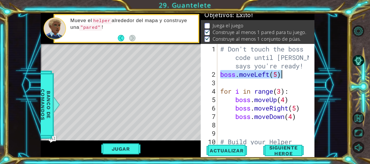
drag, startPoint x: 220, startPoint y: 76, endPoint x: 285, endPoint y: 75, distance: 64.9
click at [285, 75] on div "# Don't touch the boss code until Vega says you're ready! boss . moveLeft ( 5 )…" at bounding box center [265, 121] width 93 height 152
type textarea "boss.moveLeft(5)"
click at [300, 120] on div "# Don't touch the boss code until Vega says you're ready! boss . moveLeft ( 5 )…" at bounding box center [265, 121] width 93 height 152
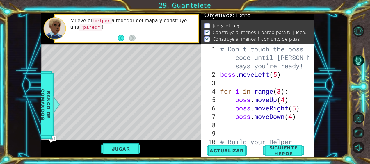
scroll to position [0, 0]
paste textarea "boss.moveLeft(5)"
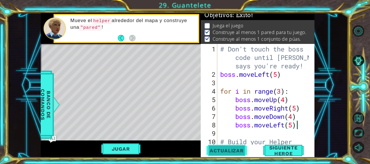
click at [235, 148] on span "Actualizar" at bounding box center [227, 151] width 46 height 6
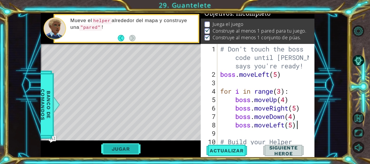
scroll to position [6, 0]
click at [130, 149] on button "Jugar" at bounding box center [120, 148] width 39 height 11
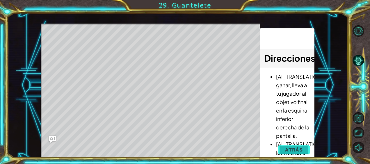
click at [280, 149] on button "Atrás" at bounding box center [294, 150] width 32 height 12
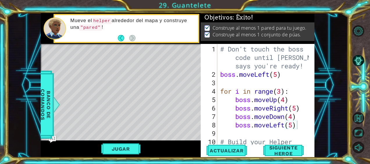
click at [284, 101] on div "# Don't touch the boss code until Vega says you're ready! boss . moveLeft ( 5 )…" at bounding box center [265, 121] width 93 height 152
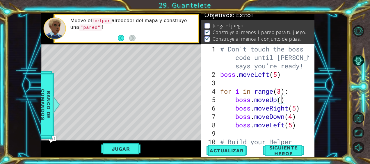
scroll to position [0, 3]
click at [294, 116] on div "# Don't touch the boss code until Vega says you're ready! boss . moveLeft ( 5 )…" at bounding box center [265, 121] width 93 height 152
click at [281, 93] on div "# Don't touch the boss code until Vega says you're ready! boss . moveLeft ( 5 )…" at bounding box center [265, 121] width 93 height 152
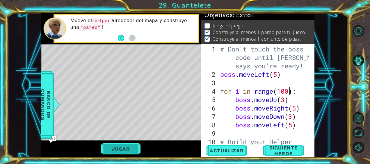
type textarea "for i in range(100):"
click at [130, 148] on button "Jugar" at bounding box center [120, 148] width 39 height 11
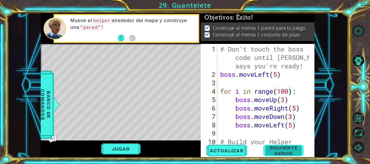
click at [272, 151] on span "Siguiente Heroe" at bounding box center [283, 151] width 59 height 12
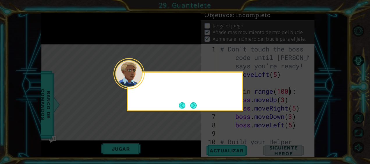
scroll to position [11, 0]
click at [194, 105] on button "Next" at bounding box center [193, 105] width 6 height 6
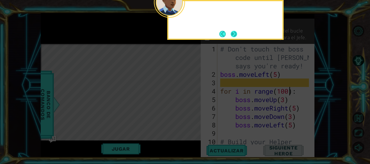
click at [234, 33] on button "Next" at bounding box center [234, 34] width 6 height 6
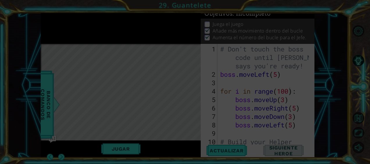
click at [235, 36] on icon at bounding box center [185, 82] width 370 height 164
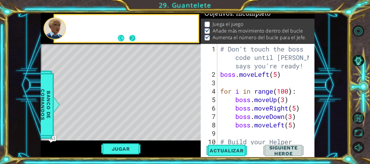
click at [131, 37] on button "Next" at bounding box center [132, 38] width 6 height 6
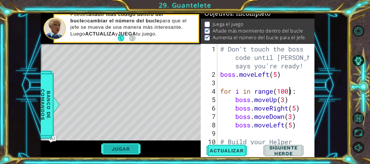
click at [130, 149] on button "Jugar" at bounding box center [120, 148] width 39 height 11
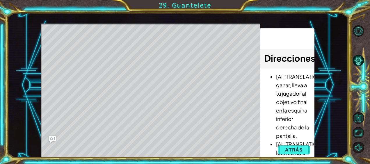
click at [175, 125] on div "Level Map" at bounding box center [175, 109] width 269 height 171
click at [283, 150] on button "Atrás" at bounding box center [294, 150] width 32 height 12
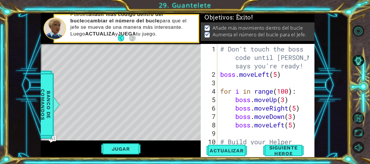
scroll to position [4, 0]
click at [282, 153] on span "Siguiente Heroe" at bounding box center [283, 151] width 59 height 12
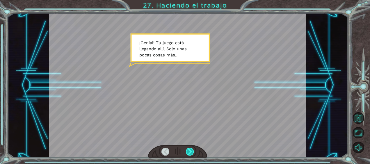
click at [191, 152] on div at bounding box center [190, 152] width 8 height 8
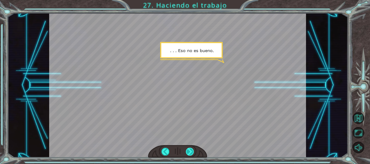
click at [191, 152] on div at bounding box center [190, 152] width 8 height 8
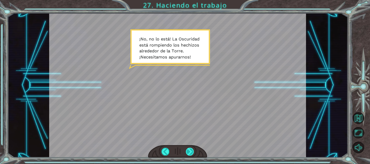
click at [191, 152] on div at bounding box center [190, 152] width 8 height 8
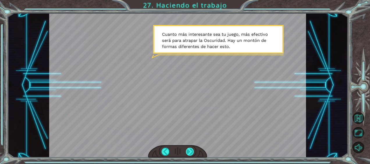
click at [191, 152] on div at bounding box center [190, 152] width 8 height 8
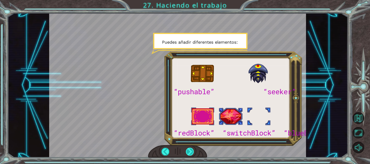
click at [191, 152] on div at bounding box center [190, 152] width 8 height 8
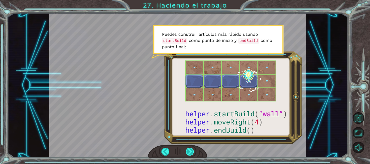
click at [191, 152] on div at bounding box center [190, 152] width 8 height 8
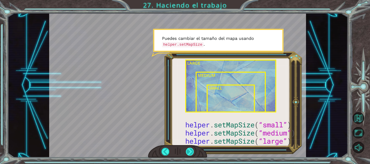
click at [191, 152] on div at bounding box center [190, 152] width 8 height 8
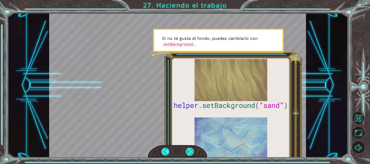
click at [191, 152] on div at bounding box center [190, 152] width 8 height 8
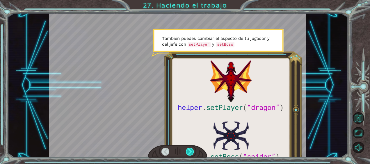
click at [192, 152] on div at bounding box center [190, 152] width 8 height 8
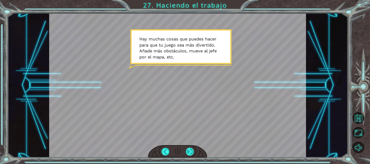
click at [192, 152] on div at bounding box center [190, 152] width 8 height 8
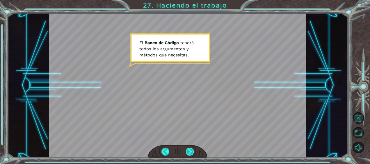
click at [192, 152] on div at bounding box center [190, 152] width 8 height 8
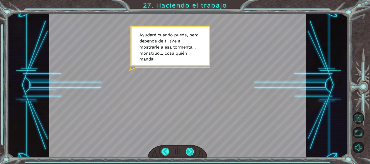
click at [192, 152] on div at bounding box center [190, 152] width 8 height 8
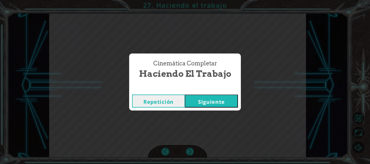
click at [220, 102] on button "Siguiente" at bounding box center [211, 101] width 53 height 13
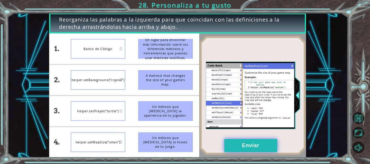
click at [241, 143] on button "Enviar" at bounding box center [250, 145] width 53 height 13
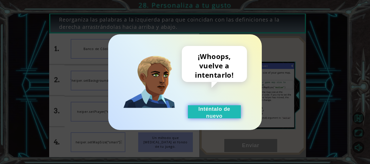
click at [218, 113] on button "Inténtalo de nuevo" at bounding box center [214, 111] width 53 height 13
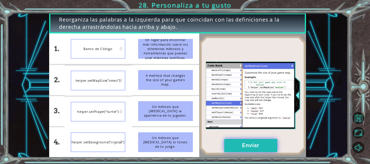
click at [259, 146] on button "Enviar" at bounding box center [250, 145] width 53 height 13
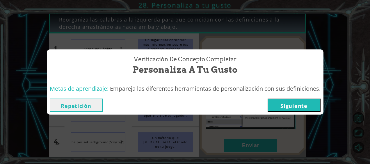
click at [278, 111] on button "Siguiente" at bounding box center [294, 105] width 53 height 13
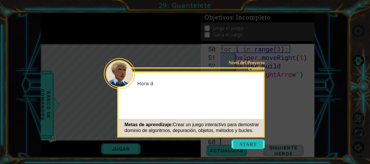
scroll to position [498, 0]
click at [241, 148] on button "Start" at bounding box center [248, 144] width 33 height 9
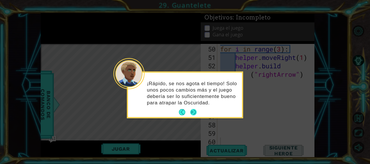
click at [193, 113] on button "Next" at bounding box center [193, 112] width 6 height 6
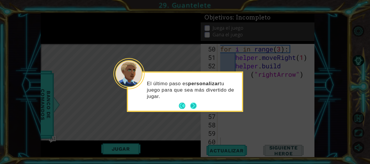
click at [193, 107] on button "Next" at bounding box center [193, 106] width 6 height 6
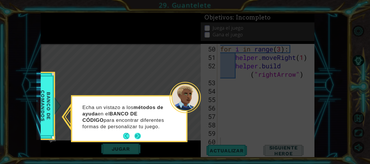
click at [136, 136] on button "Next" at bounding box center [137, 136] width 6 height 6
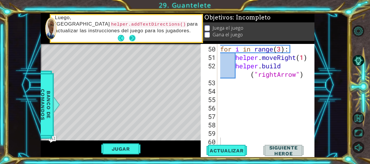
click at [132, 38] on button "Next" at bounding box center [132, 38] width 6 height 6
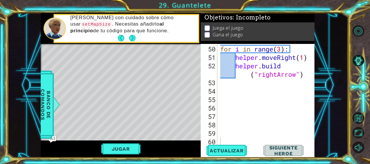
click at [132, 38] on button "Next" at bounding box center [132, 38] width 6 height 6
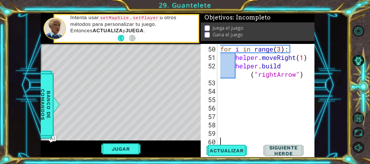
click at [240, 86] on div "for i in range ( 3 ) : helper . moveRight ( 1 ) helper . build ( "rightArrow" )" at bounding box center [265, 104] width 93 height 118
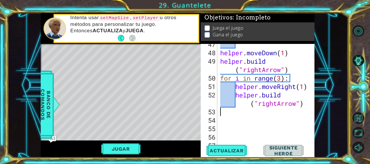
scroll to position [471, 0]
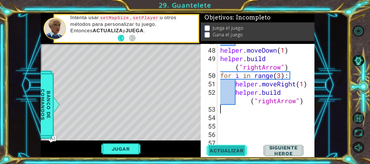
click at [214, 152] on span "Actualizar" at bounding box center [227, 151] width 46 height 6
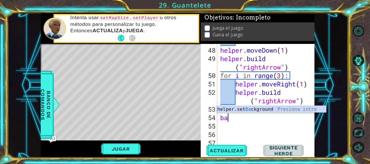
type textarea "b"
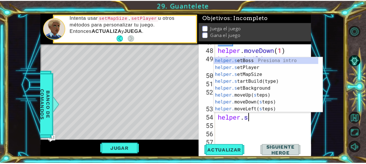
scroll to position [0, 1]
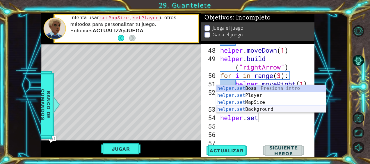
click at [270, 109] on div "helper.set Boss Presiona intro helper.set Player Presiona intro helper.set MapS…" at bounding box center [271, 106] width 110 height 42
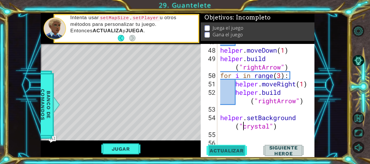
type textarea "helper.setBackground("crystal")"
click at [237, 153] on span "Actualizar" at bounding box center [227, 151] width 46 height 6
click at [268, 128] on div "helper . moveDown ( 1 ) helper . build ( "rightArrow" ) for i in range ( 3 ) : …" at bounding box center [265, 97] width 93 height 118
click at [270, 127] on div "helper . moveDown ( 1 ) helper . build ( "rightArrow" ) for i in range ( 3 ) : …" at bounding box center [265, 97] width 93 height 118
click at [131, 152] on button "Jugar" at bounding box center [120, 148] width 39 height 11
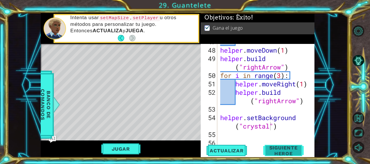
click at [273, 147] on span "Siguiente Heroe" at bounding box center [283, 151] width 59 height 12
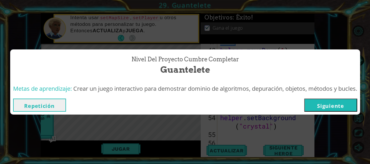
click at [324, 103] on button "Siguiente" at bounding box center [330, 105] width 53 height 13
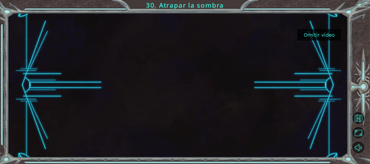
click at [318, 37] on button "Omitir video" at bounding box center [319, 34] width 44 height 11
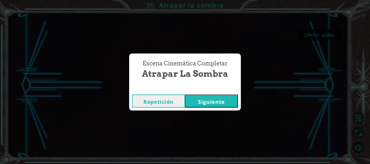
click at [211, 101] on button "Siguiente" at bounding box center [211, 101] width 53 height 13
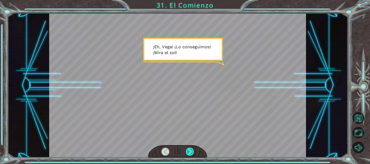
click at [189, 148] on div at bounding box center [190, 152] width 8 height 8
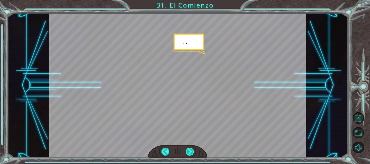
click at [187, 152] on div at bounding box center [190, 152] width 8 height 8
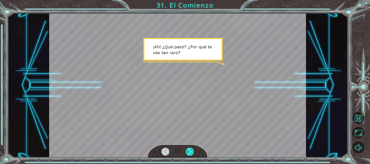
click at [187, 152] on div at bounding box center [190, 152] width 8 height 8
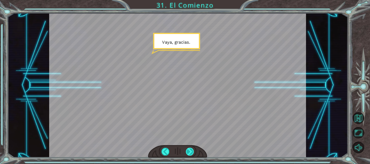
click at [187, 152] on div at bounding box center [190, 152] width 8 height 8
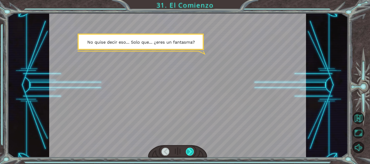
click at [187, 152] on div at bounding box center [190, 152] width 8 height 8
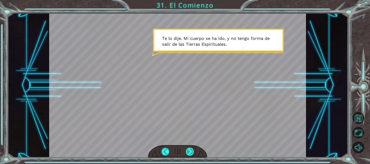
click at [187, 152] on div at bounding box center [190, 152] width 8 height 8
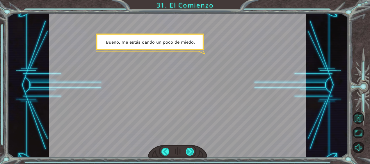
click at [187, 152] on div at bounding box center [190, 152] width 8 height 8
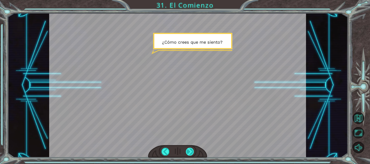
click at [187, 152] on div at bounding box center [190, 152] width 8 height 8
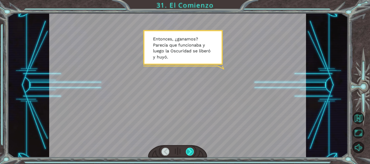
click at [190, 150] on div at bounding box center [190, 152] width 8 height 8
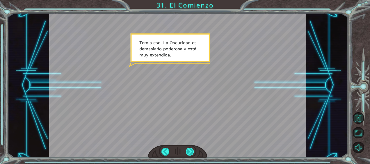
click at [190, 150] on div at bounding box center [190, 152] width 8 height 8
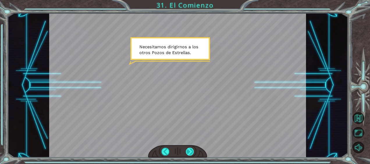
click at [190, 150] on div at bounding box center [190, 152] width 8 height 8
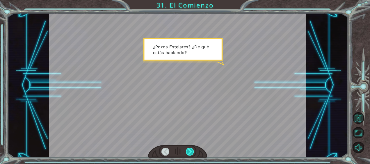
click at [190, 150] on div at bounding box center [190, 152] width 8 height 8
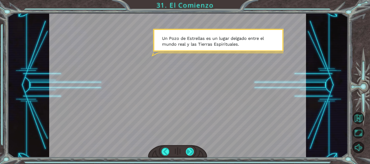
click at [190, 150] on div at bounding box center [190, 152] width 8 height 8
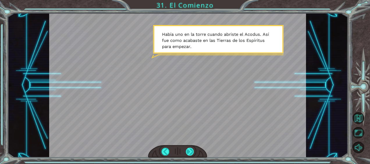
click at [190, 150] on div at bounding box center [190, 152] width 8 height 8
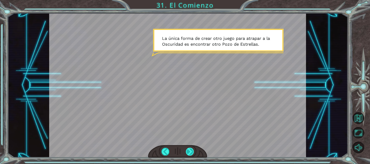
click at [190, 150] on div at bounding box center [190, 152] width 8 height 8
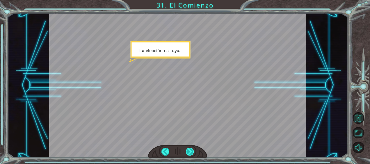
click at [190, 150] on div at bounding box center [190, 152] width 8 height 8
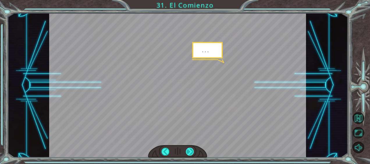
click at [190, 150] on div at bounding box center [190, 152] width 8 height 8
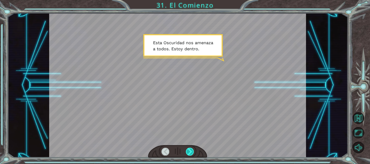
click at [190, 150] on div at bounding box center [190, 152] width 8 height 8
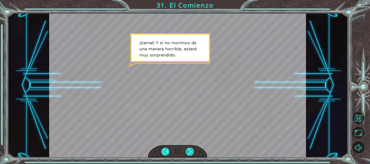
click at [190, 150] on div at bounding box center [190, 152] width 8 height 8
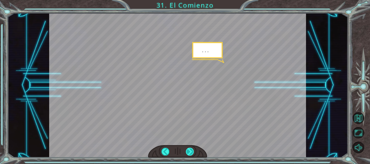
click at [190, 150] on div at bounding box center [190, 152] width 8 height 8
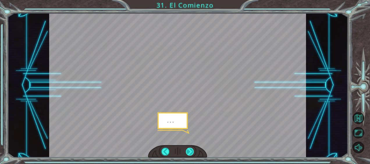
click at [190, 150] on div at bounding box center [190, 152] width 8 height 8
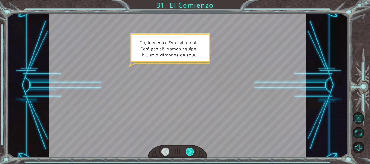
click at [190, 150] on div at bounding box center [190, 152] width 8 height 8
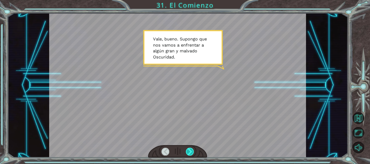
click at [190, 150] on div at bounding box center [190, 152] width 8 height 8
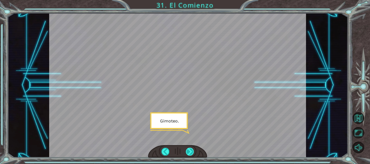
click at [190, 150] on div at bounding box center [190, 152] width 8 height 8
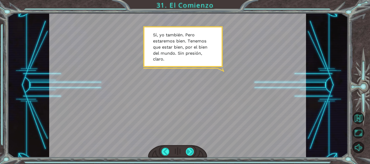
click at [190, 150] on div at bounding box center [190, 152] width 8 height 8
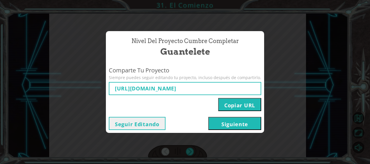
type input "https://www.ozaria.com/play/game-dev-level/1fhcapstoneb/68c6344db12314a17e8e71d…"
click at [223, 124] on button "Siguiente" at bounding box center [234, 123] width 53 height 13
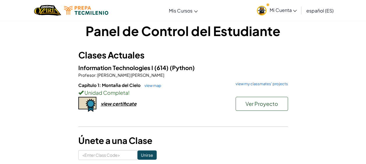
scroll to position [8, 0]
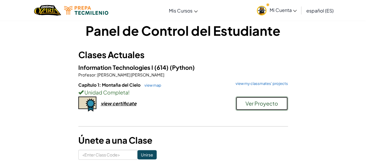
click at [244, 101] on button "Ver Proyecto" at bounding box center [261, 104] width 52 height 14
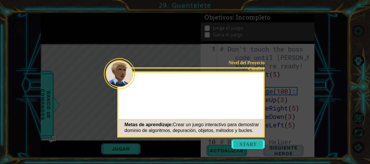
click at [244, 145] on button "Start" at bounding box center [248, 144] width 33 height 9
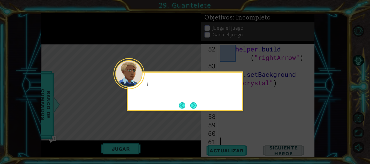
scroll to position [515, 0]
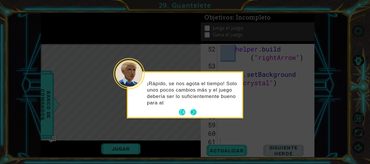
click at [194, 104] on p "¡Rápido, se nos agota el tiempo! Solo unos pocos cambios más y el juego debería…" at bounding box center [192, 93] width 91 height 26
click at [192, 111] on button "Next" at bounding box center [193, 112] width 6 height 6
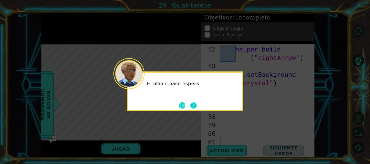
click at [194, 104] on button "Next" at bounding box center [193, 105] width 7 height 7
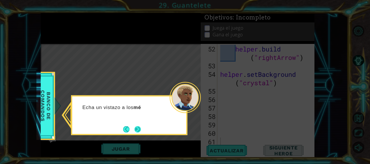
click at [138, 127] on button "Next" at bounding box center [137, 129] width 6 height 6
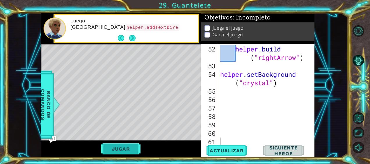
click at [118, 150] on button "Jugar" at bounding box center [120, 148] width 39 height 11
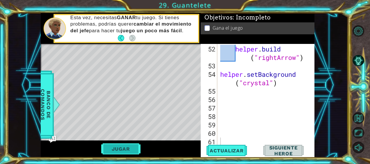
click at [119, 147] on button "Jugar" at bounding box center [120, 148] width 39 height 11
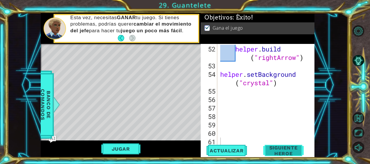
click at [275, 151] on span "Siguiente Heroe" at bounding box center [283, 151] width 59 height 12
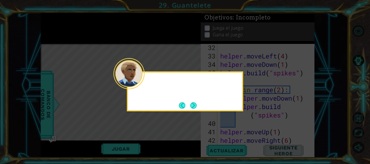
scroll to position [515, 0]
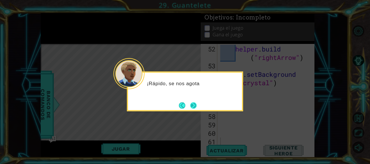
click at [196, 109] on button "Next" at bounding box center [193, 105] width 6 height 6
click at [195, 106] on button "Next" at bounding box center [193, 105] width 6 height 6
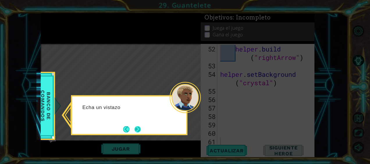
click at [139, 131] on button "Next" at bounding box center [137, 129] width 6 height 6
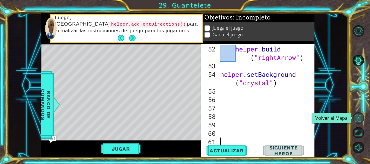
click at [360, 118] on button "Volver al Mapa" at bounding box center [358, 117] width 11 height 11
